Goal: Find specific page/section: Find specific page/section

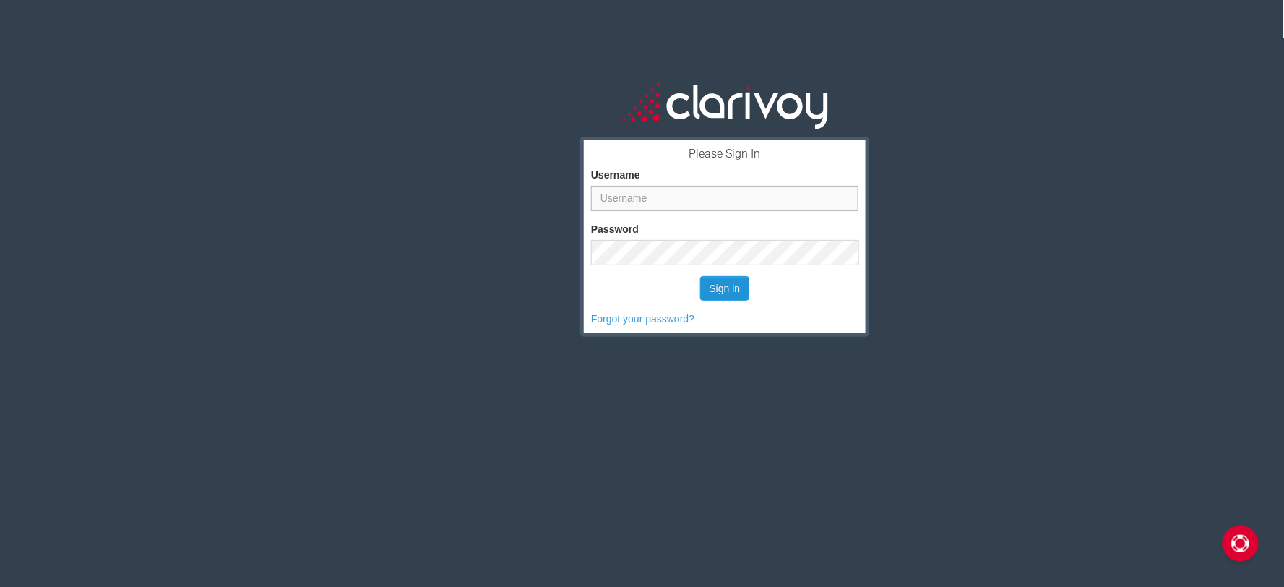
type input "mcottone"
click at [730, 288] on button "Sign in" at bounding box center [725, 288] width 50 height 25
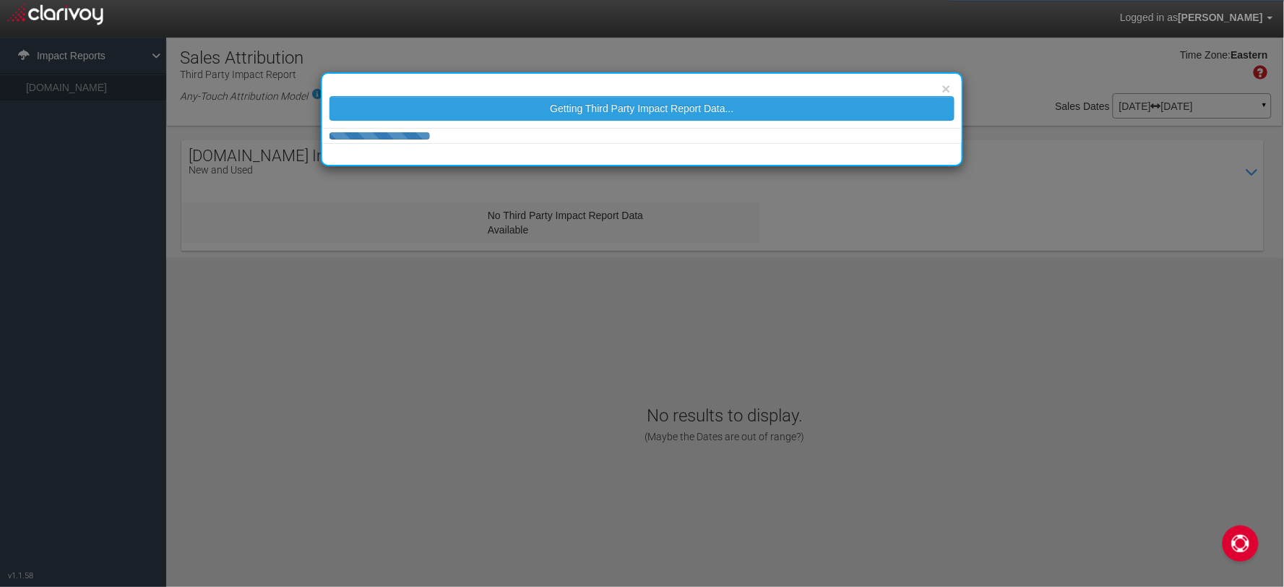
select select "25"
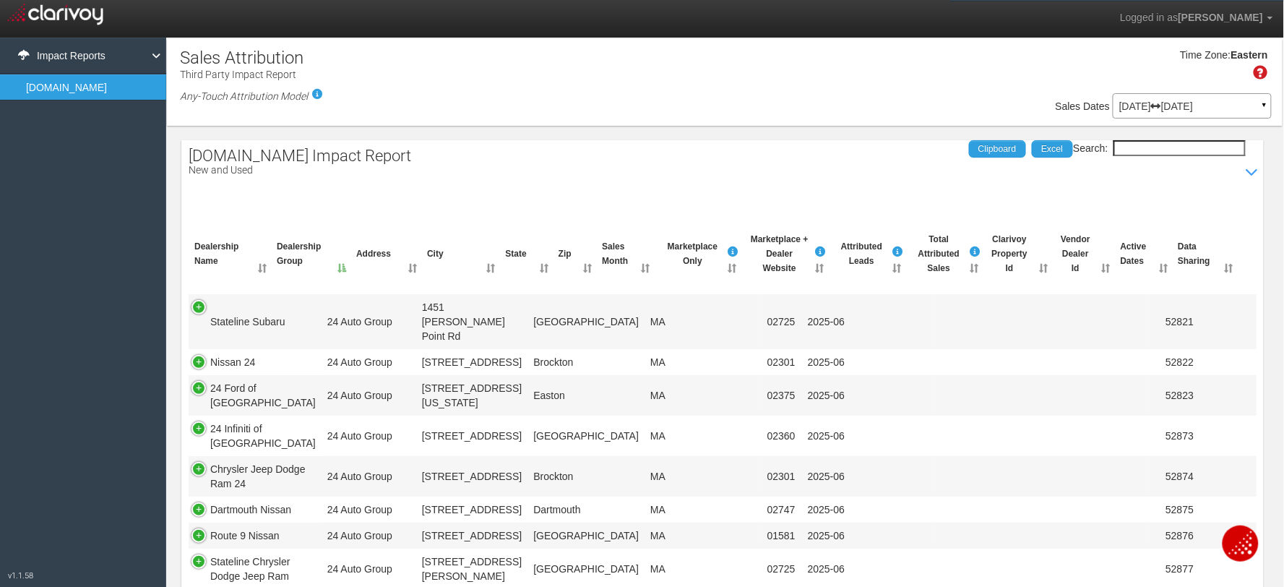
click at [1124, 140] on input "Search:" at bounding box center [1179, 148] width 132 height 16
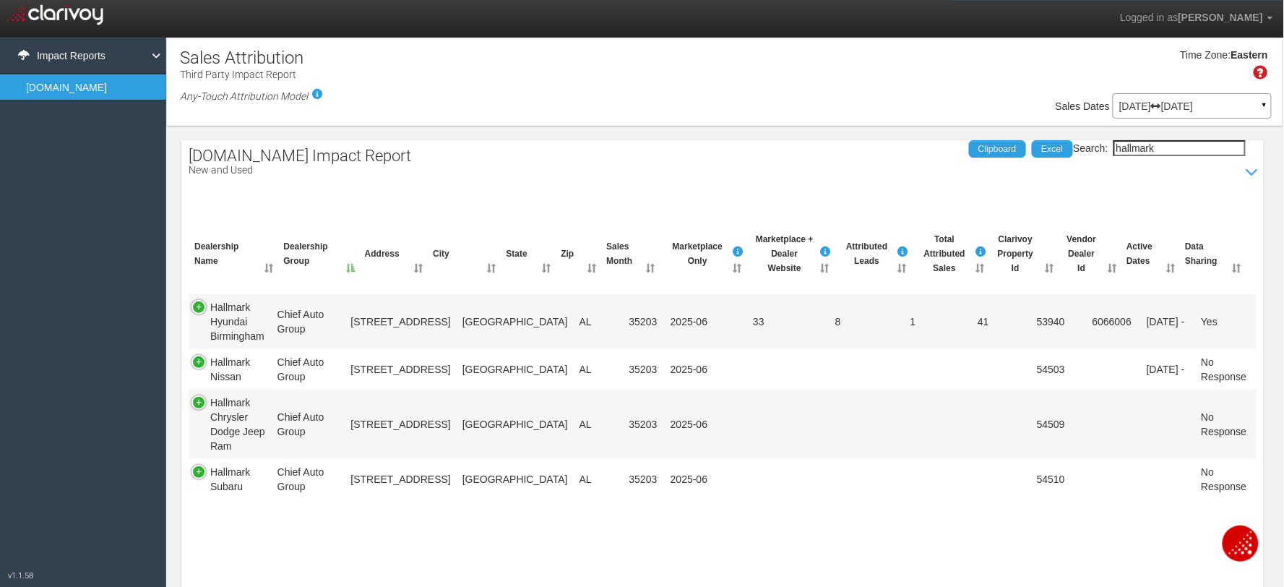
type input "hallmark"
